Goal: Transaction & Acquisition: Purchase product/service

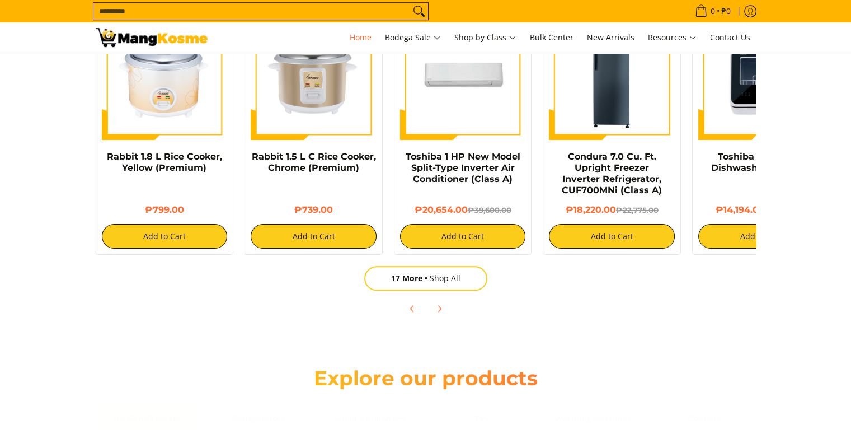
scroll to position [728, 0]
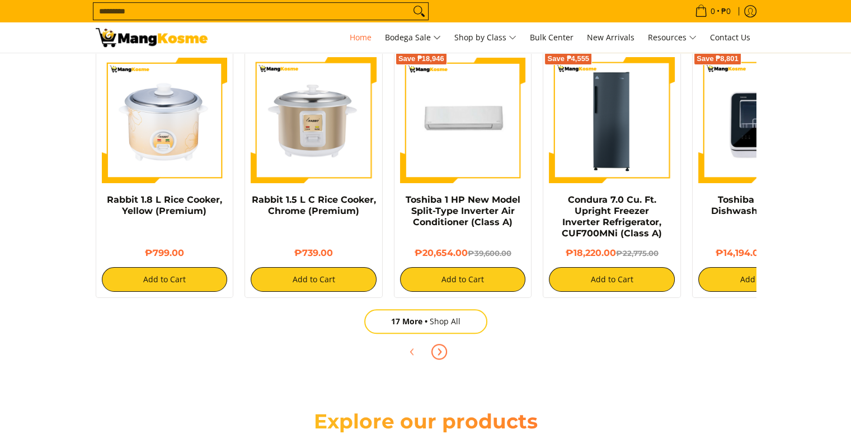
click at [437, 348] on icon "Next" at bounding box center [439, 351] width 9 height 9
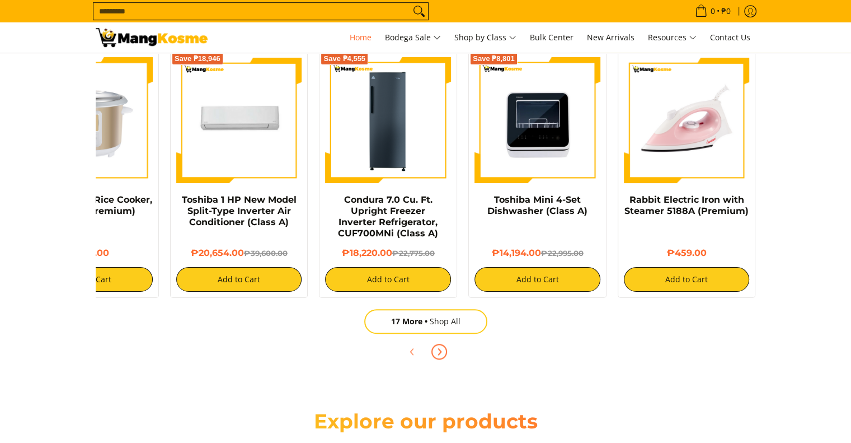
click at [437, 348] on icon "Next" at bounding box center [439, 351] width 9 height 9
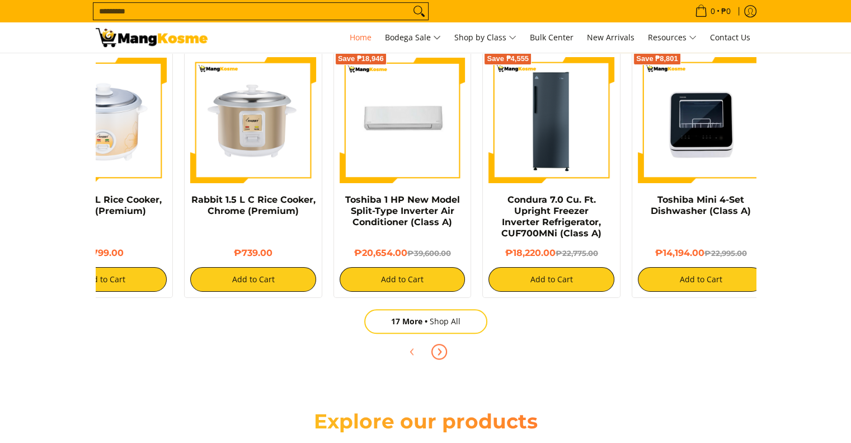
scroll to position [0, 0]
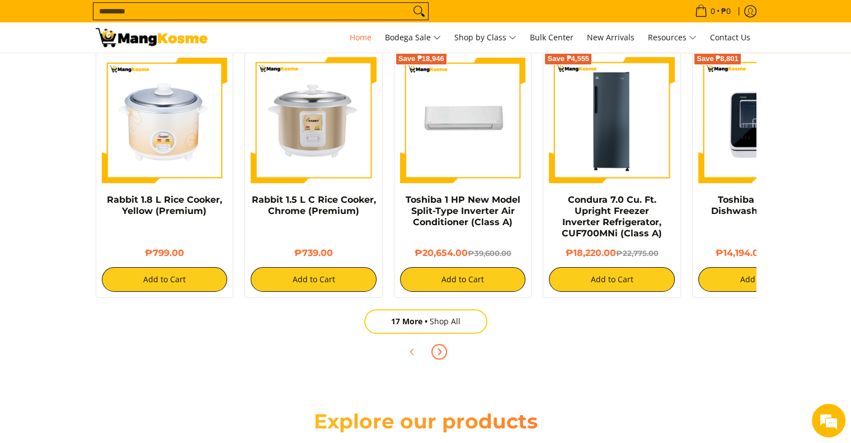
click at [435, 348] on icon "Next" at bounding box center [439, 351] width 9 height 9
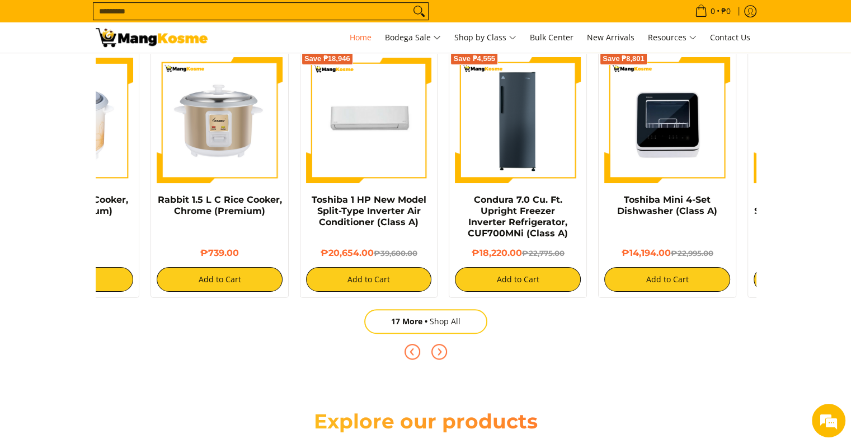
scroll to position [0, 224]
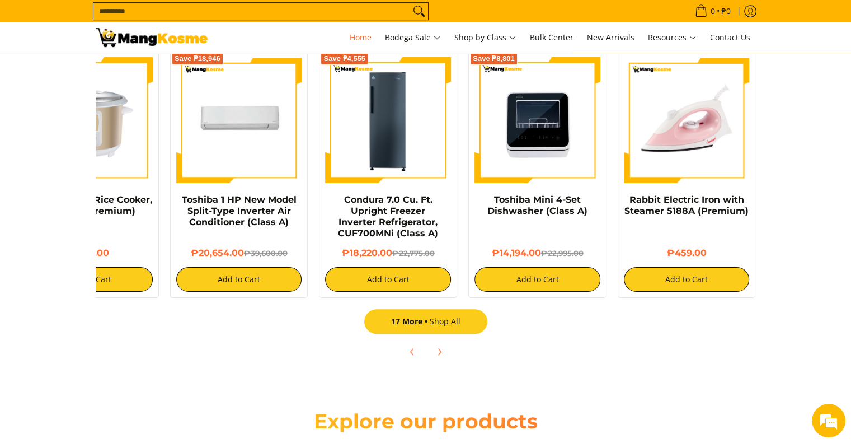
click at [414, 327] on link "17 More Shop All" at bounding box center [425, 321] width 123 height 25
